Goal: Task Accomplishment & Management: Use online tool/utility

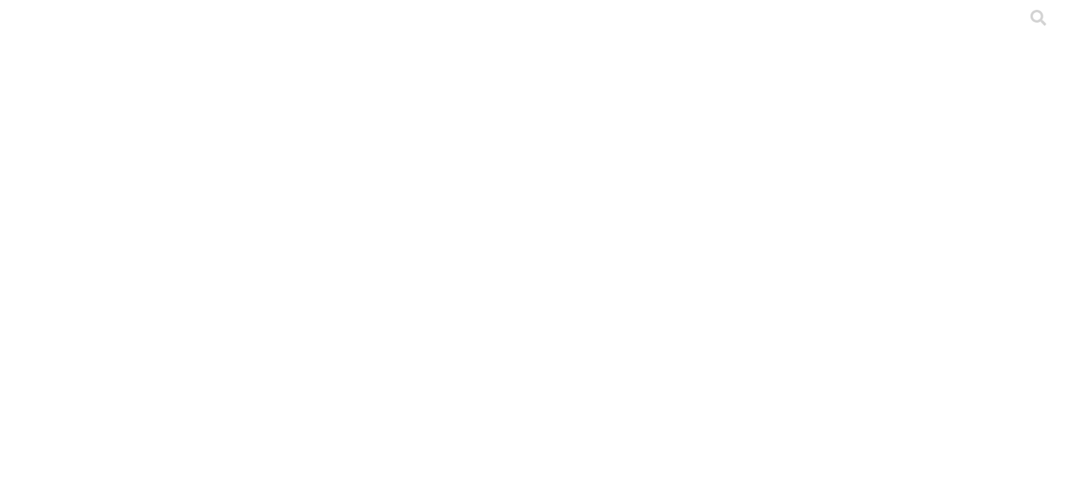
scroll to position [198, 0]
